Goal: Task Accomplishment & Management: Complete application form

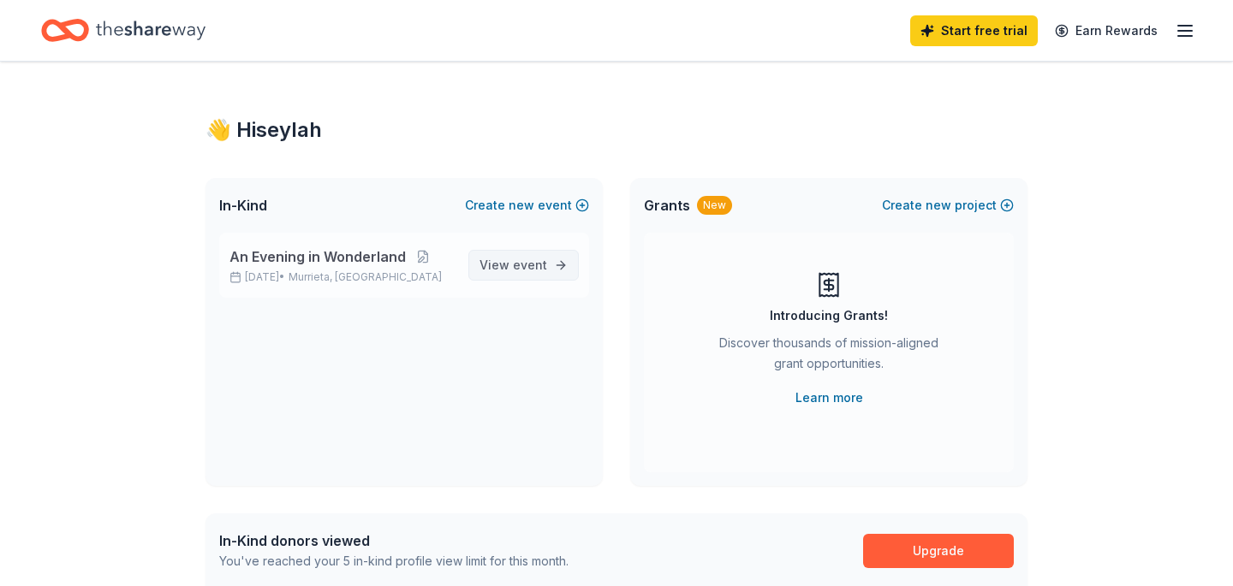
click at [525, 261] on span "event" at bounding box center [530, 265] width 34 height 15
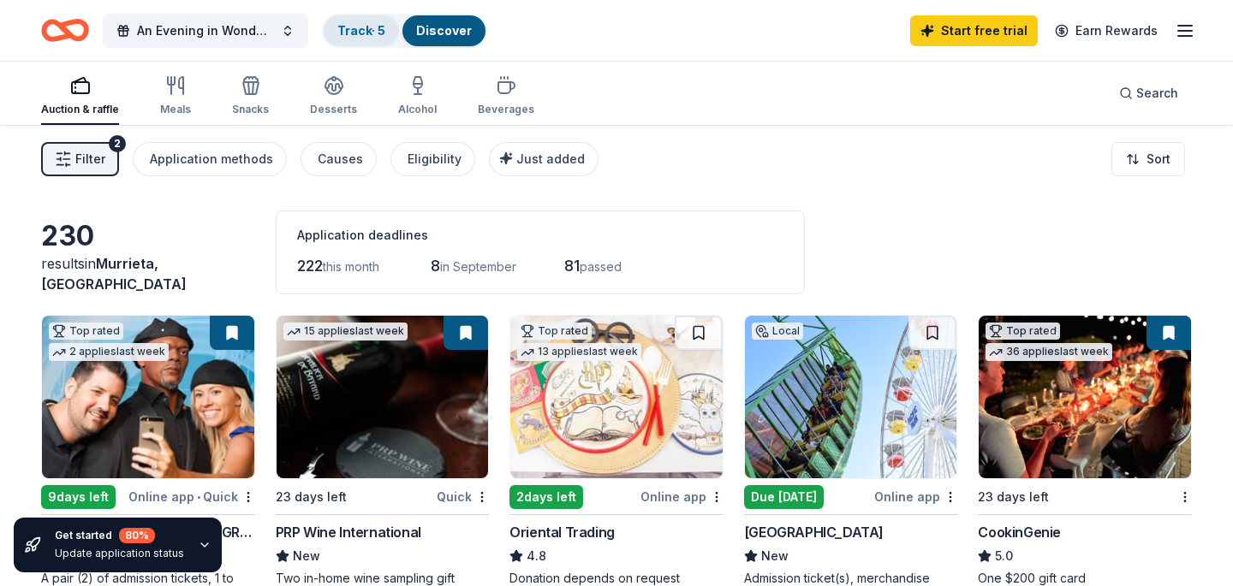
click at [357, 30] on link "Track · 5" at bounding box center [361, 30] width 48 height 15
click at [367, 25] on link "Track · 5" at bounding box center [361, 30] width 48 height 15
click at [365, 24] on link "Track · 5" at bounding box center [361, 30] width 48 height 15
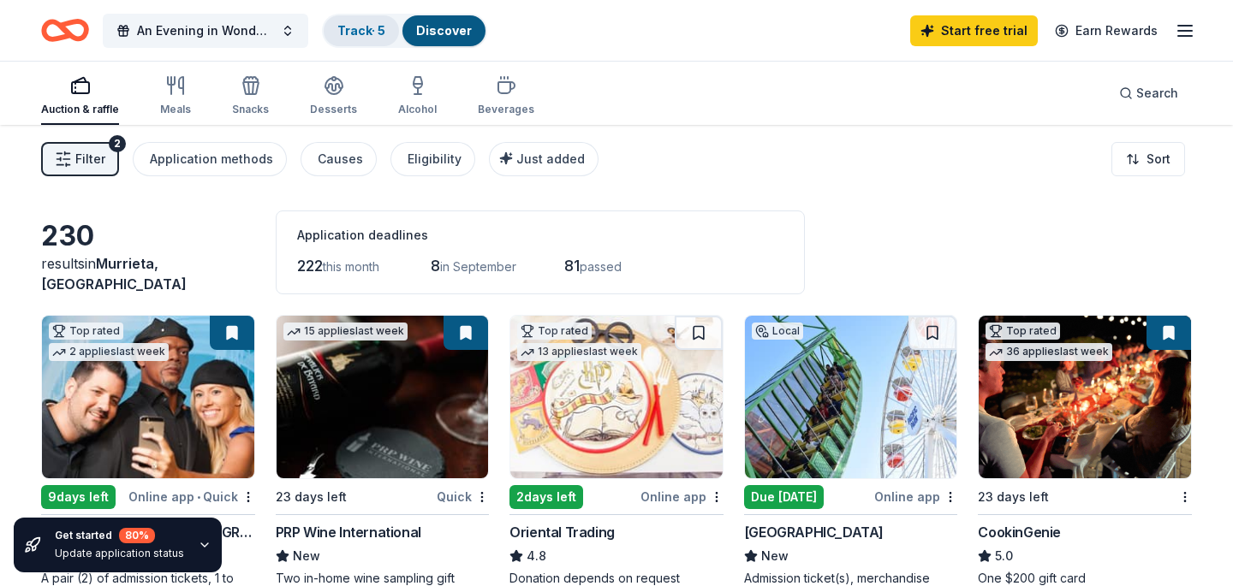
click at [365, 24] on link "Track · 5" at bounding box center [361, 30] width 48 height 15
click at [365, 28] on link "Track · 5" at bounding box center [361, 30] width 48 height 15
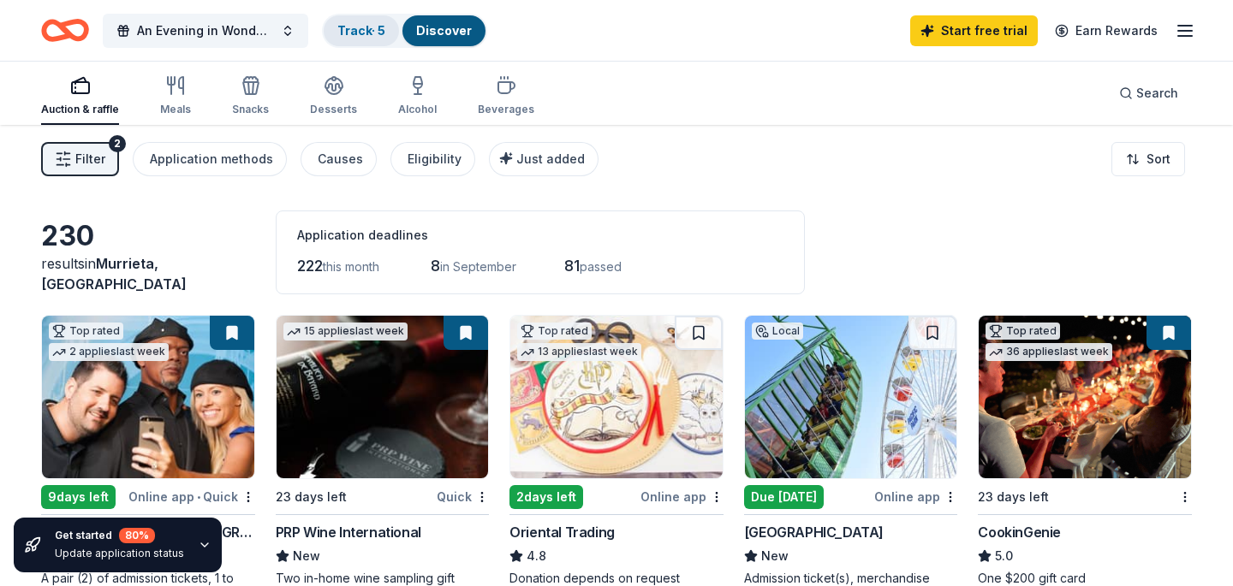
click at [365, 28] on link "Track · 5" at bounding box center [361, 30] width 48 height 15
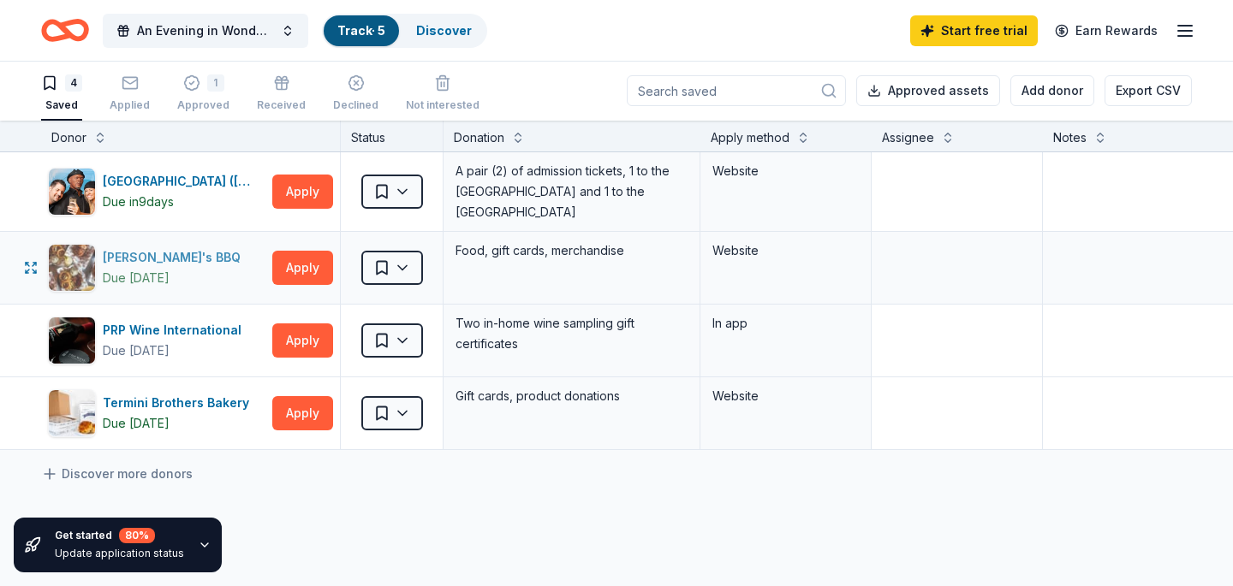
scroll to position [2, 5]
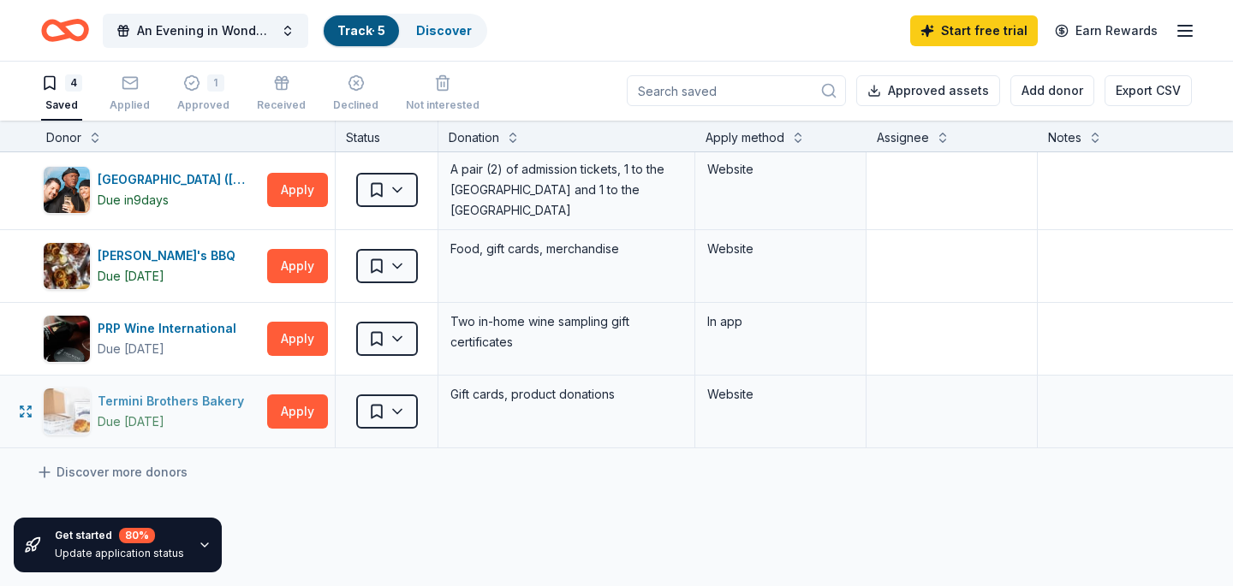
click at [129, 399] on div "Termini Brothers Bakery" at bounding box center [174, 401] width 153 height 21
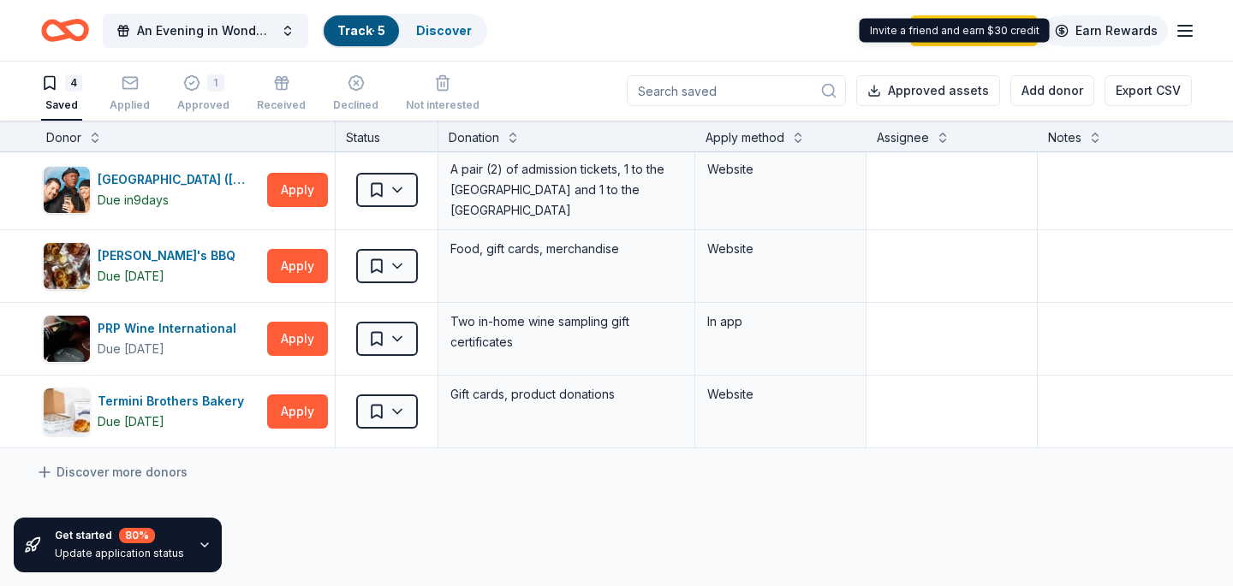
click at [1162, 34] on link "Earn Rewards" at bounding box center [1105, 30] width 123 height 31
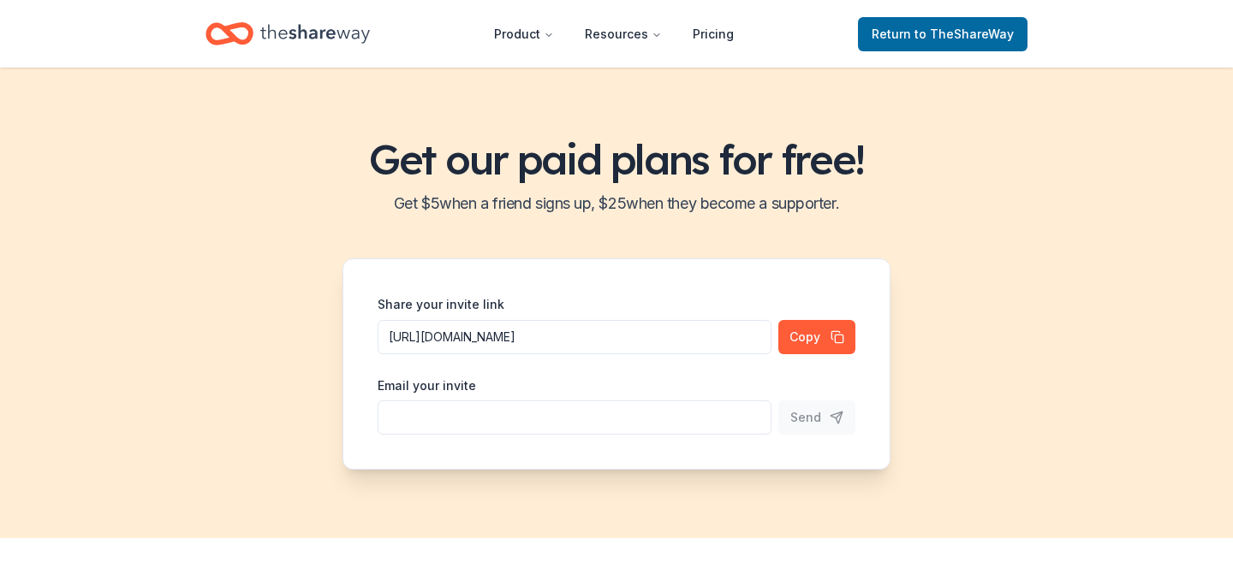
click at [198, 85] on div "Get our paid plans for free! Get $ 5 when a friend signs up, $ 25 when they bec…" at bounding box center [616, 303] width 1233 height 472
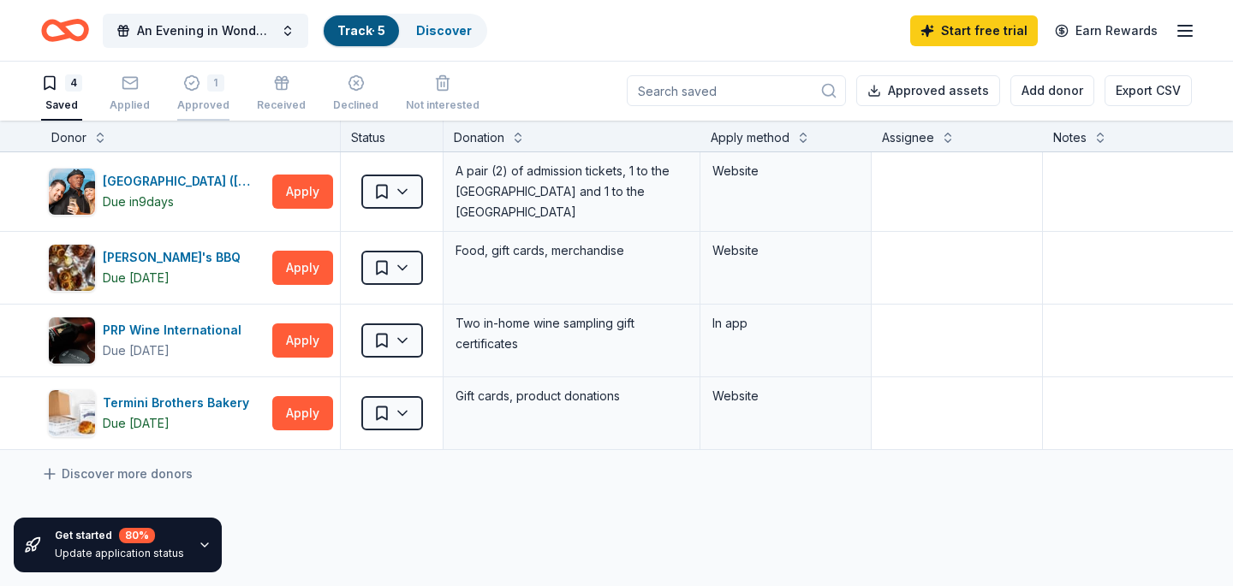
click at [188, 93] on div "1 Approved" at bounding box center [203, 93] width 52 height 38
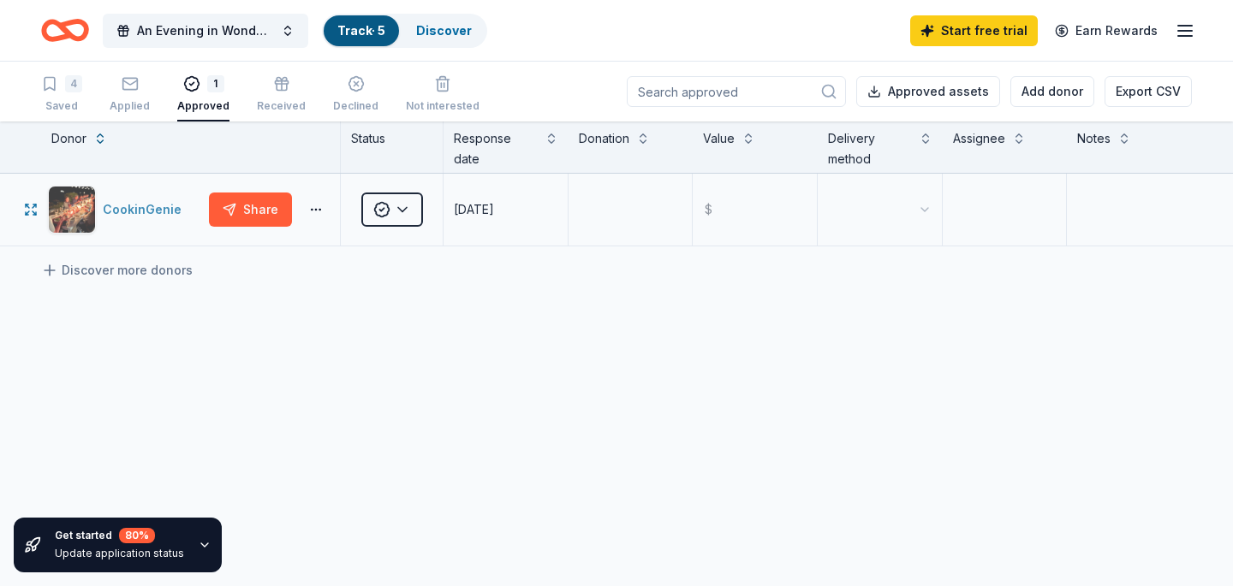
click at [152, 203] on div "CookinGenie" at bounding box center [146, 209] width 86 height 21
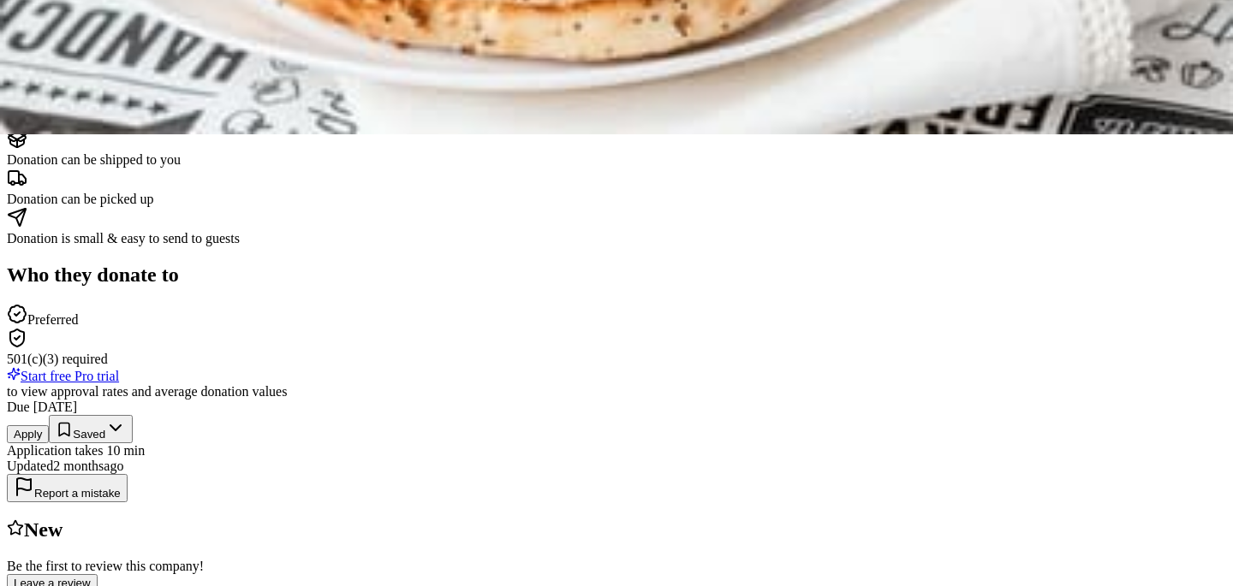
scroll to position [318, 0]
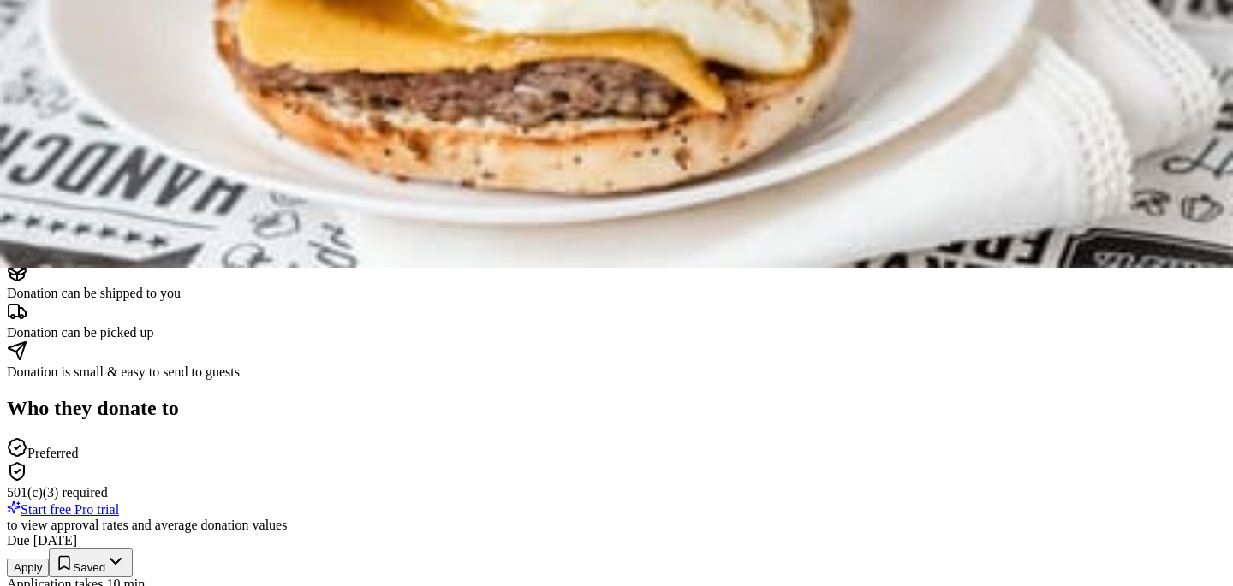
click at [49, 559] on button "Apply" at bounding box center [28, 568] width 42 height 18
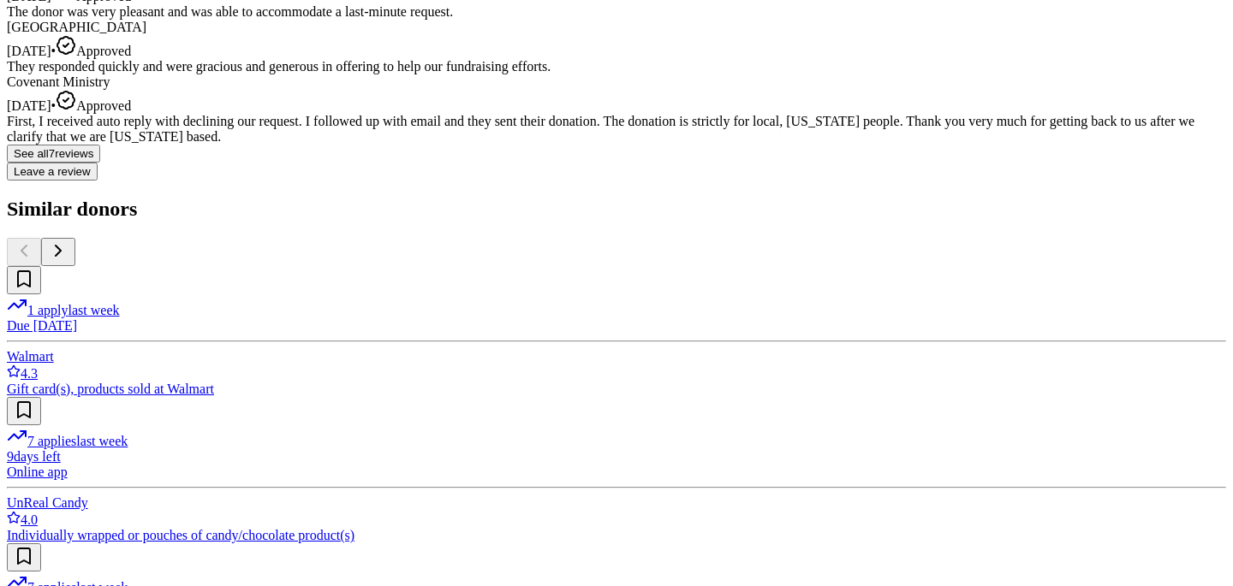
scroll to position [1637, 0]
